Goal: Transaction & Acquisition: Purchase product/service

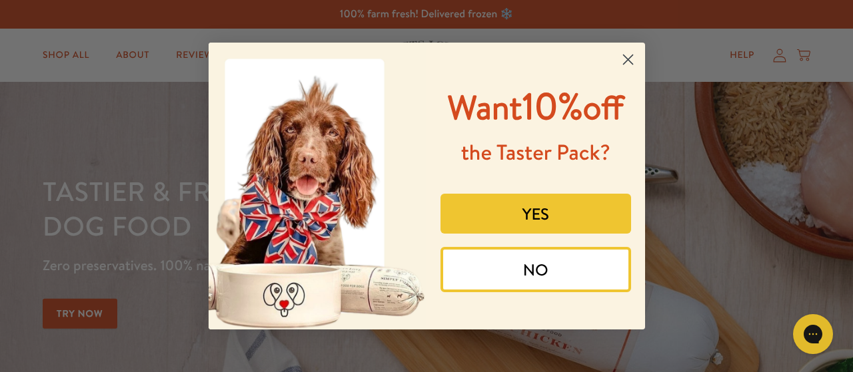
click at [633, 58] on circle "Close dialog" at bounding box center [627, 60] width 22 height 22
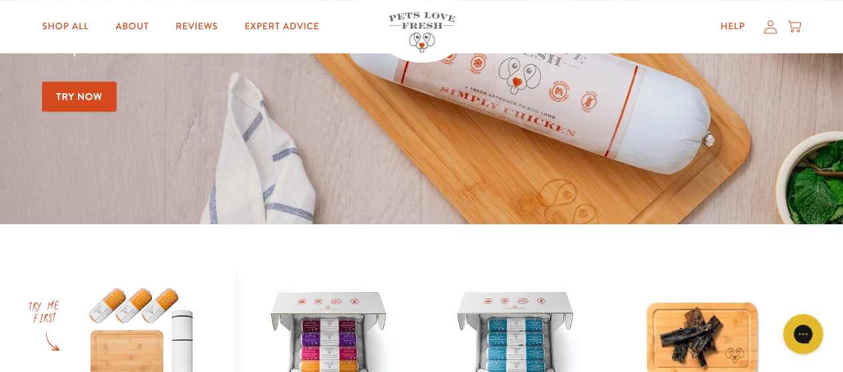
scroll to position [444, 0]
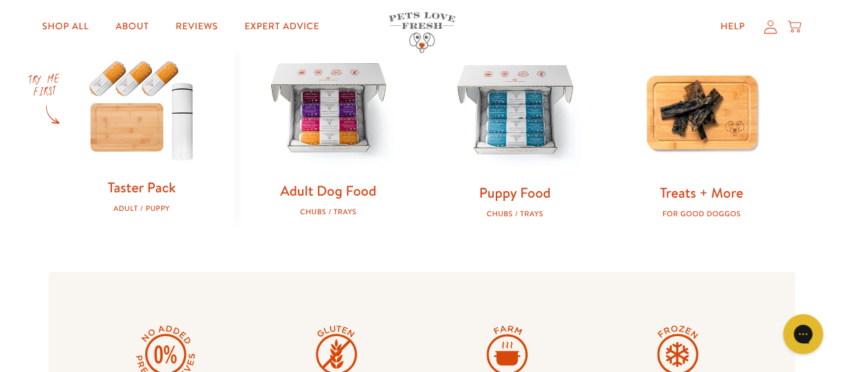
click at [324, 130] on img at bounding box center [328, 110] width 144 height 144
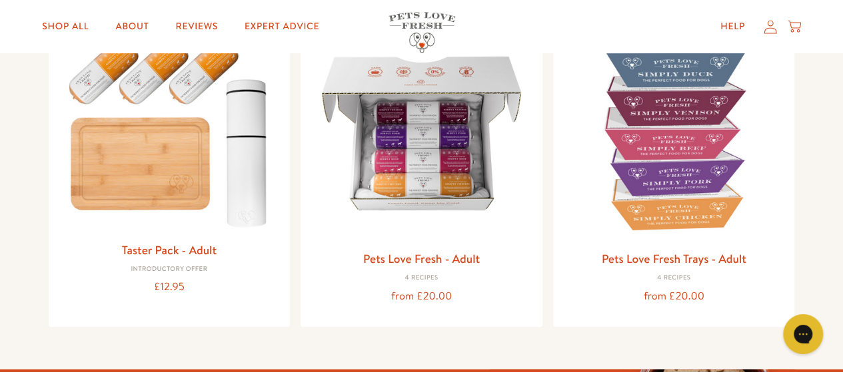
scroll to position [194, 0]
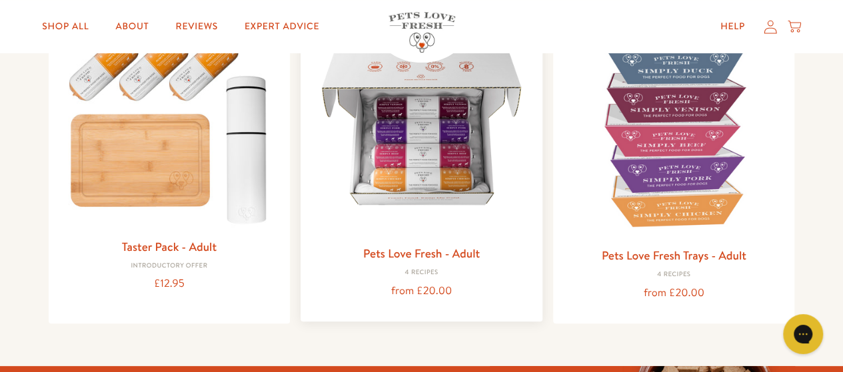
click at [421, 168] on img at bounding box center [421, 128] width 220 height 220
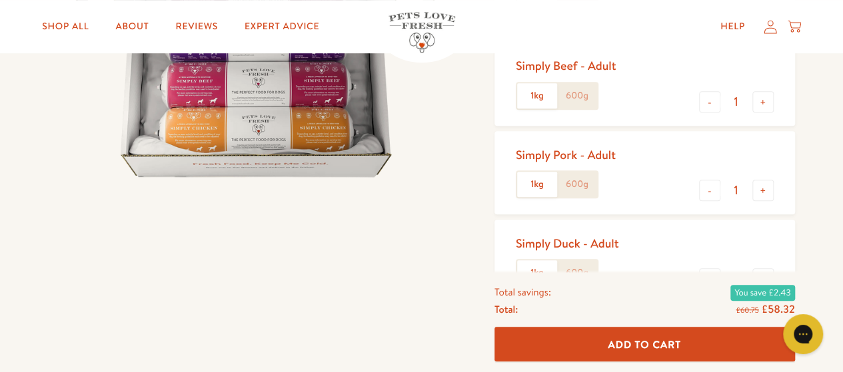
scroll to position [286, 0]
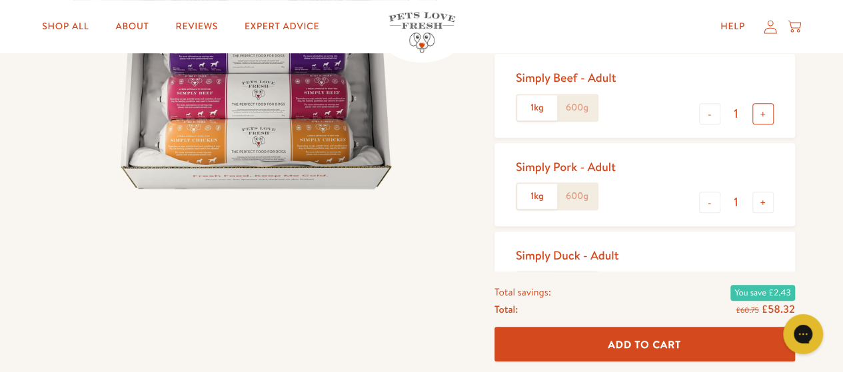
click at [761, 109] on button "+" at bounding box center [762, 113] width 21 height 21
type input "4"
click at [710, 202] on button "-" at bounding box center [709, 202] width 21 height 21
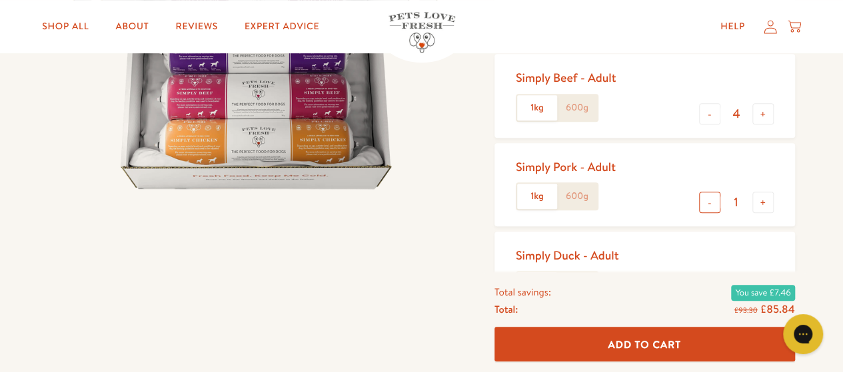
type input "0"
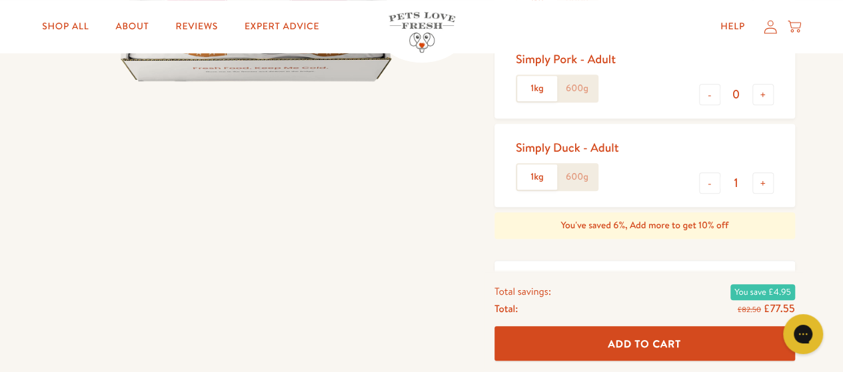
scroll to position [429, 0]
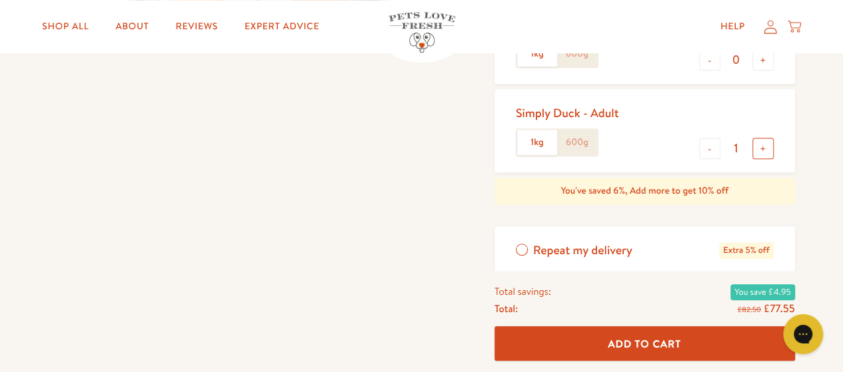
click at [761, 149] on button "+" at bounding box center [762, 148] width 21 height 21
type input "2"
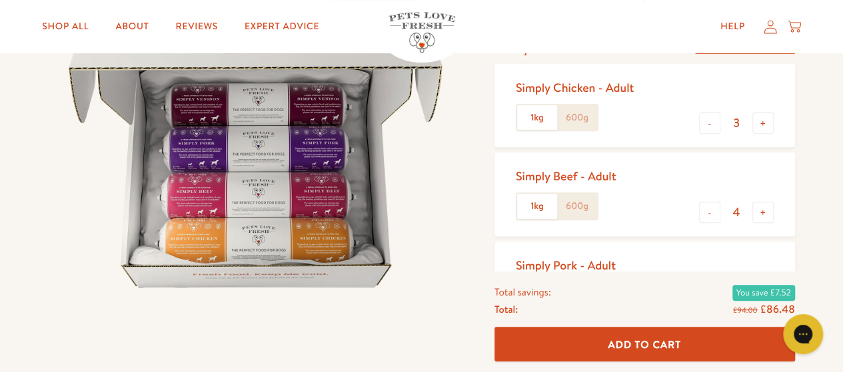
scroll to position [177, 0]
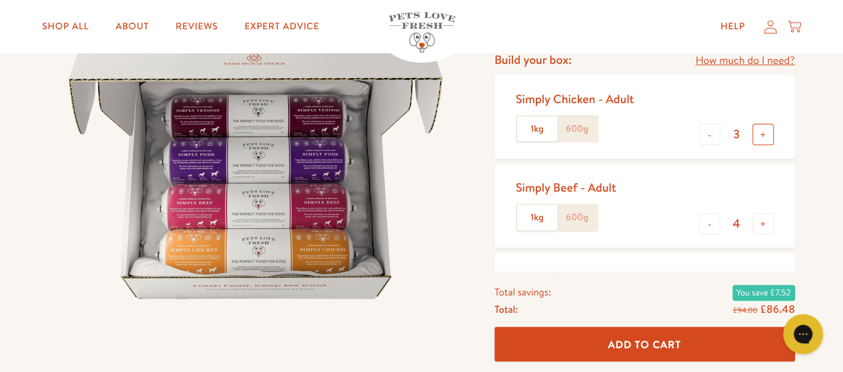
click at [763, 134] on button "+" at bounding box center [762, 134] width 21 height 21
type input "4"
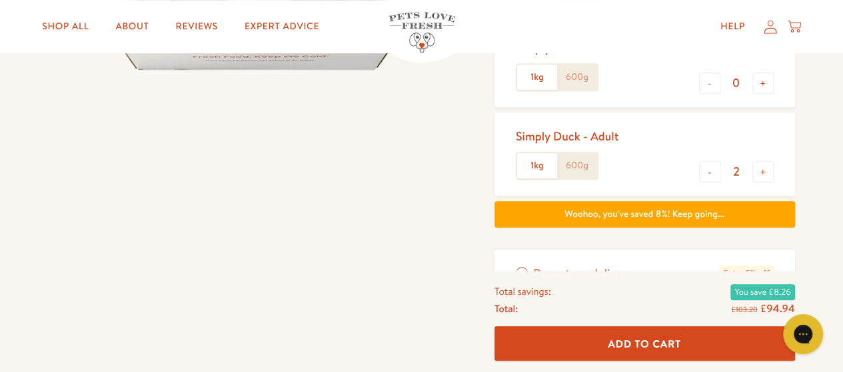
scroll to position [348, 0]
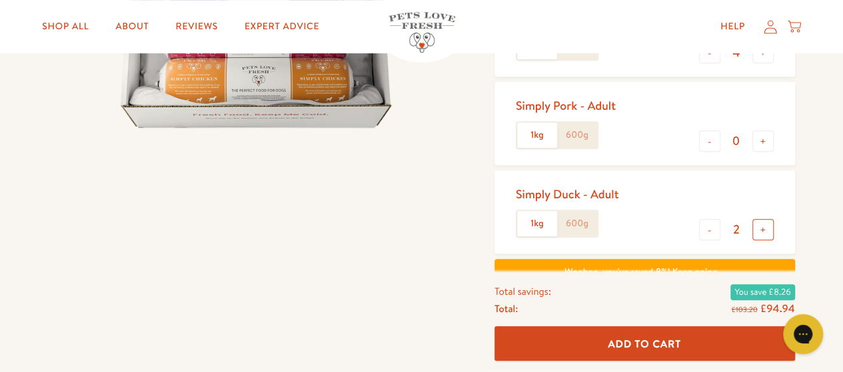
click at [763, 229] on button "+" at bounding box center [762, 229] width 21 height 21
type input "3"
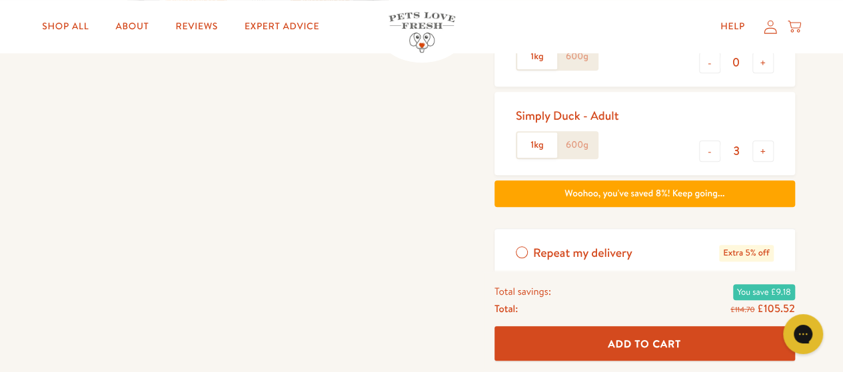
scroll to position [461, 0]
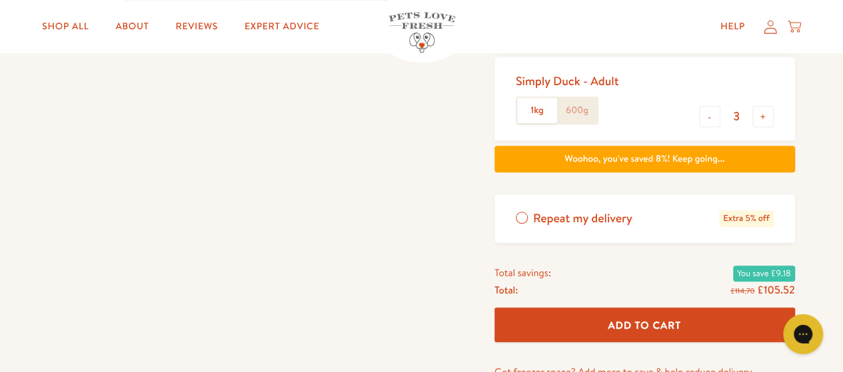
click at [678, 330] on span "Add To Cart" at bounding box center [643, 325] width 73 height 14
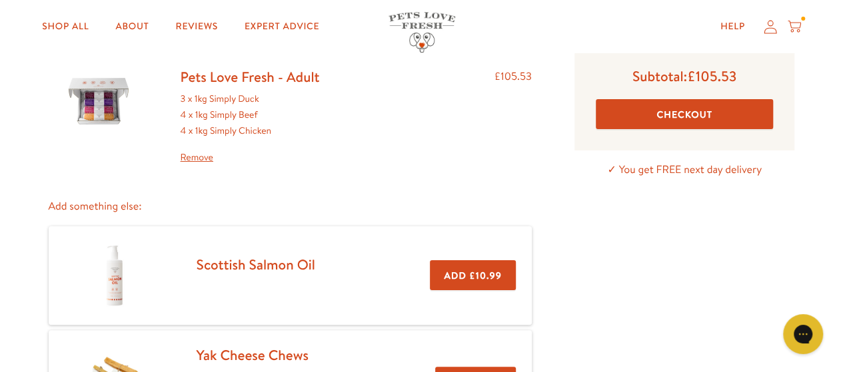
scroll to position [87, 0]
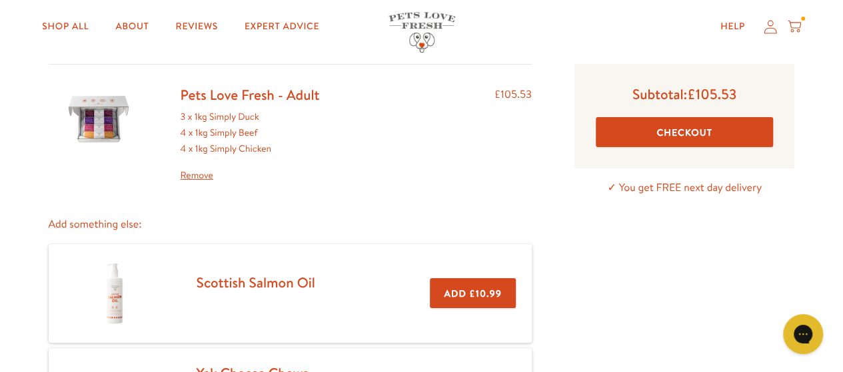
click at [666, 130] on button "Checkout" at bounding box center [684, 132] width 178 height 30
